Goal: Task Accomplishment & Management: Manage account settings

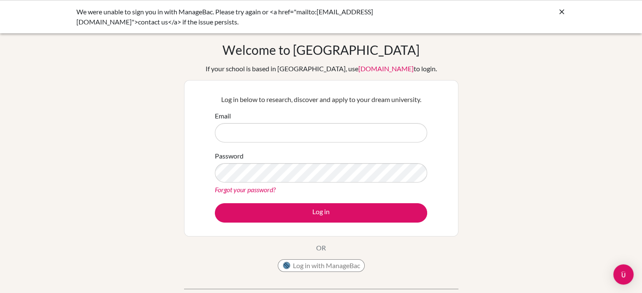
click at [380, 128] on input "Email" at bounding box center [321, 132] width 212 height 19
type input "[EMAIL_ADDRESS][DOMAIN_NAME]"
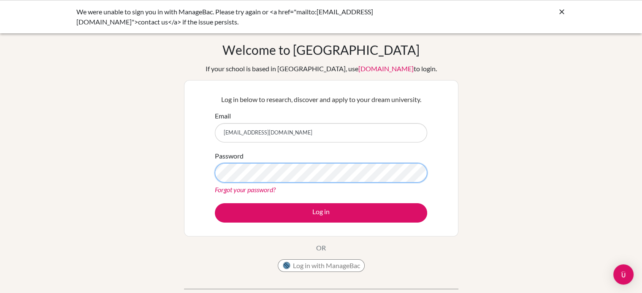
click at [215, 203] on button "Log in" at bounding box center [321, 212] width 212 height 19
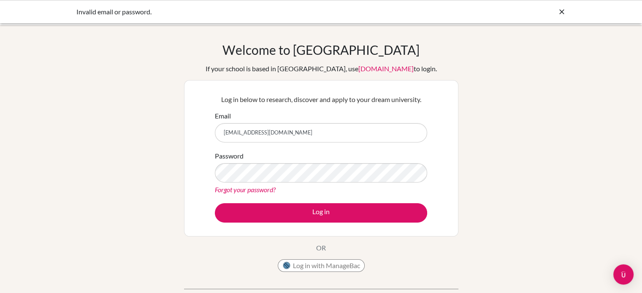
click at [252, 186] on link "Forgot your password?" at bounding box center [245, 190] width 61 height 8
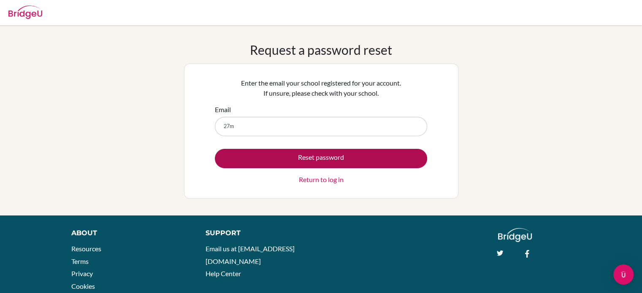
type input "[EMAIL_ADDRESS][DOMAIN_NAME]"
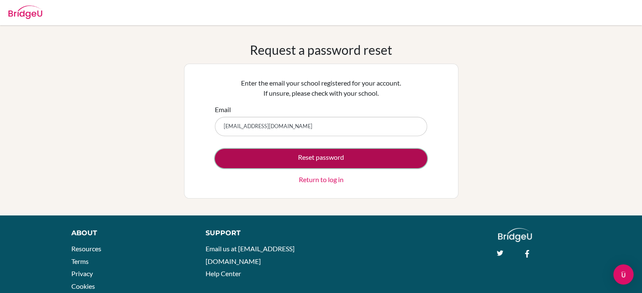
click at [286, 159] on button "Reset password" at bounding box center [321, 158] width 212 height 19
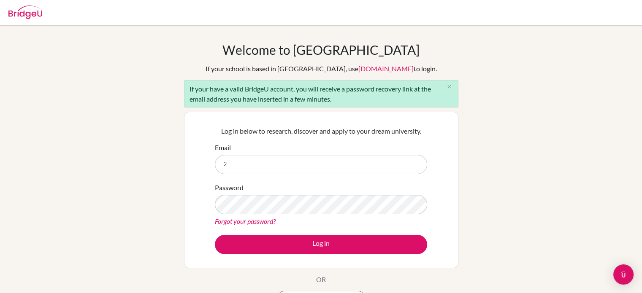
click at [279, 174] on form "Email 2 Password Forgot your password? Log in" at bounding box center [321, 199] width 212 height 112
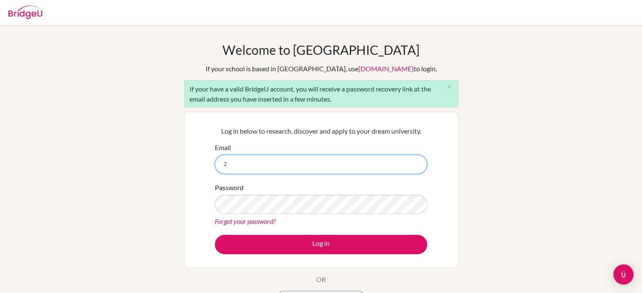
click at [274, 173] on input "2" at bounding box center [321, 164] width 212 height 19
type input "[EMAIL_ADDRESS][DOMAIN_NAME]"
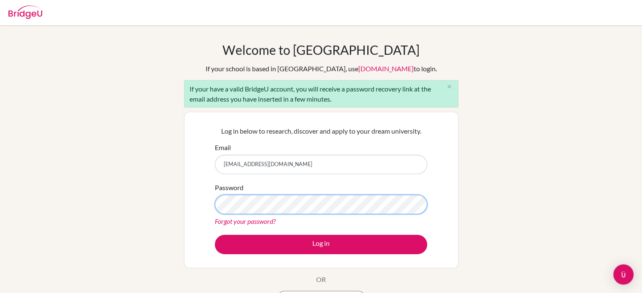
click at [215, 235] on button "Log in" at bounding box center [321, 244] width 212 height 19
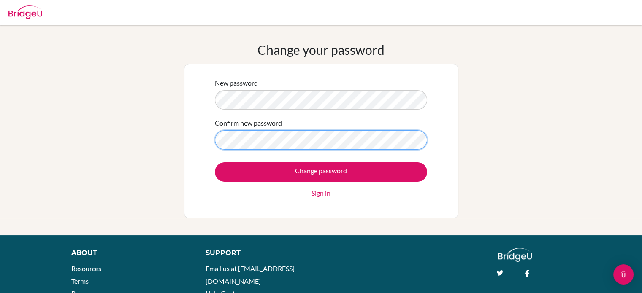
click at [215, 163] on input "Change password" at bounding box center [321, 172] width 212 height 19
